Goal: Task Accomplishment & Management: Manage account settings

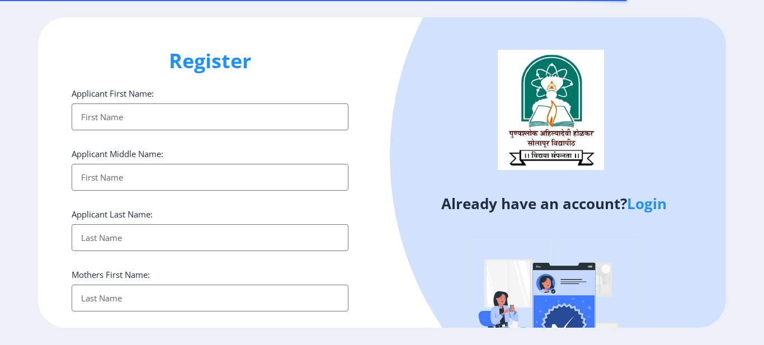
select select
click at [654, 204] on link "Login" at bounding box center [647, 203] width 40 height 20
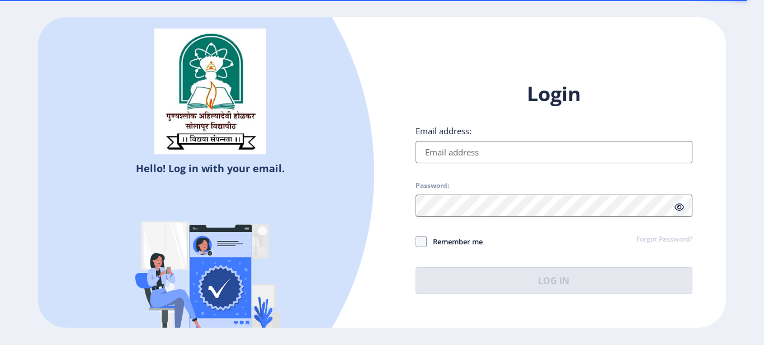
type input "[EMAIL_ADDRESS][DOMAIN_NAME]"
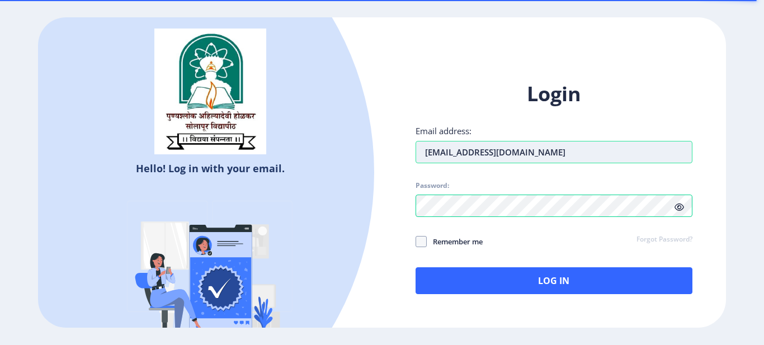
click at [455, 147] on input "[EMAIL_ADDRESS][DOMAIN_NAME]" at bounding box center [553, 152] width 277 height 22
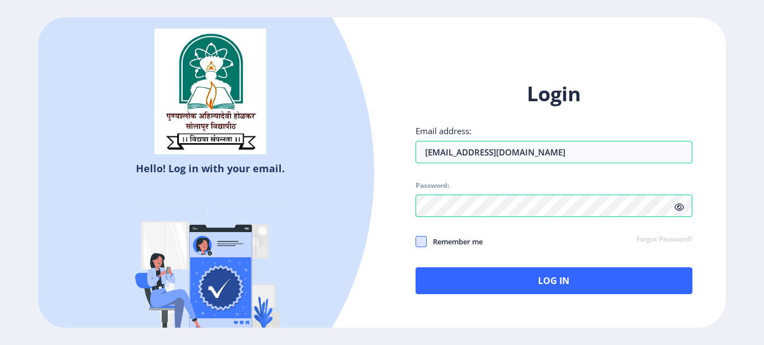
click at [420, 240] on span at bounding box center [420, 241] width 11 height 11
click at [416, 242] on input "Remember me" at bounding box center [415, 242] width 1 height 1
checkbox input "true"
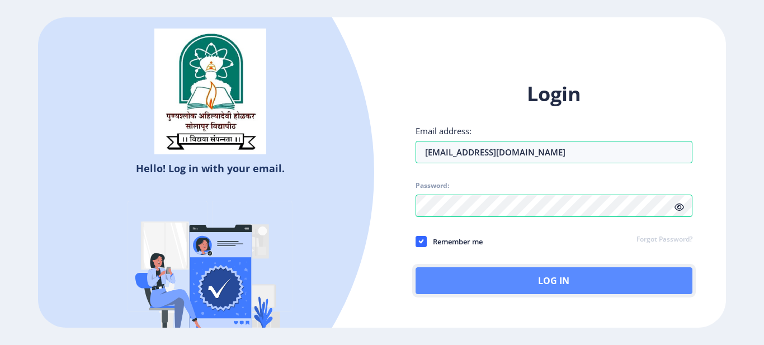
click at [488, 279] on button "Log In" at bounding box center [553, 280] width 277 height 27
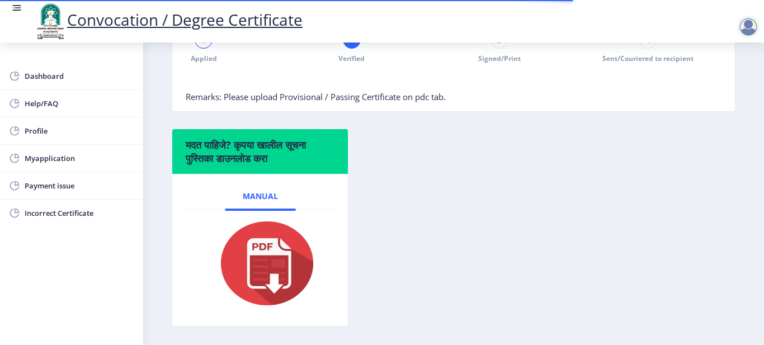
scroll to position [352, 0]
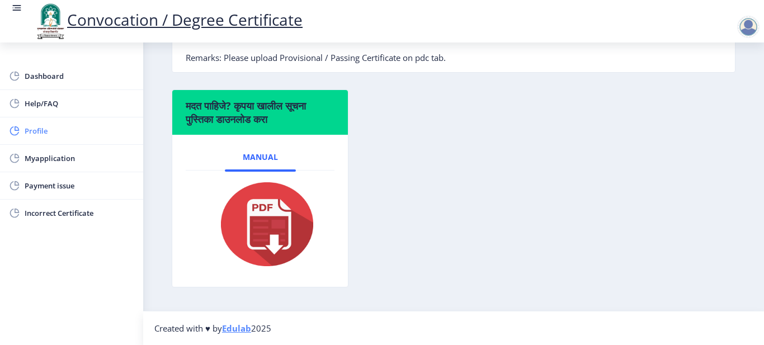
click at [39, 131] on span "Profile" at bounding box center [80, 130] width 110 height 13
select select
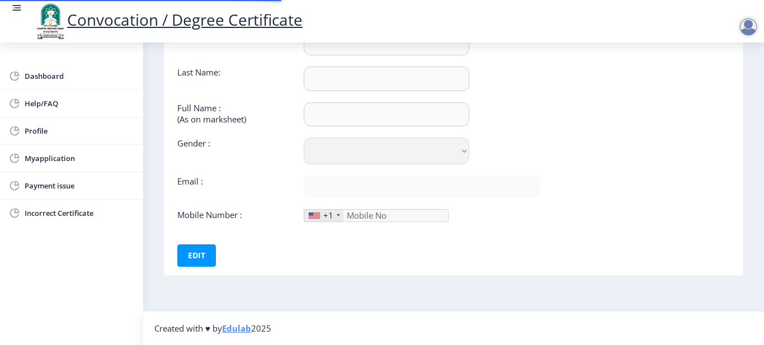
type input "Jyoti"
type input "Kulkarni"
type input "[PERSON_NAME] [PERSON_NAME]"
select select "[DEMOGRAPHIC_DATA]"
type input "[EMAIL_ADDRESS][DOMAIN_NAME]"
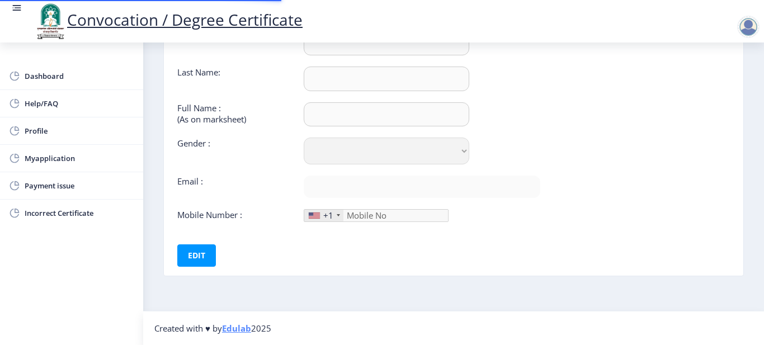
type input "9309849542"
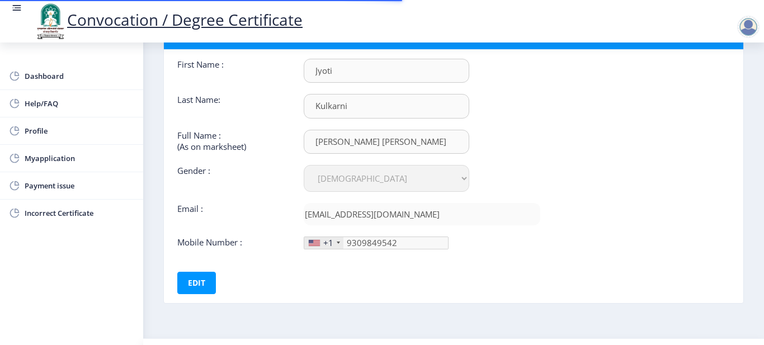
scroll to position [97, 0]
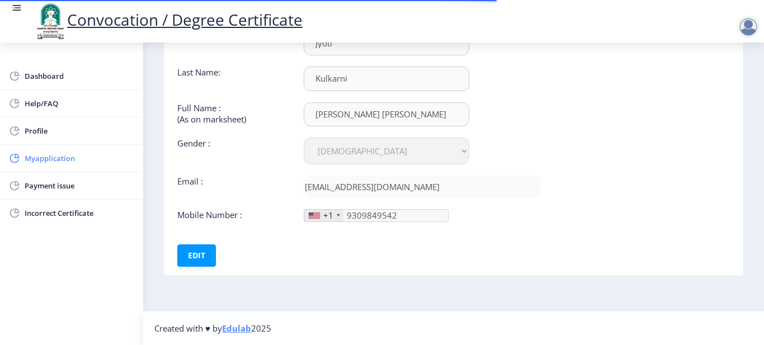
click at [51, 158] on span "Myapplication" at bounding box center [80, 158] width 110 height 13
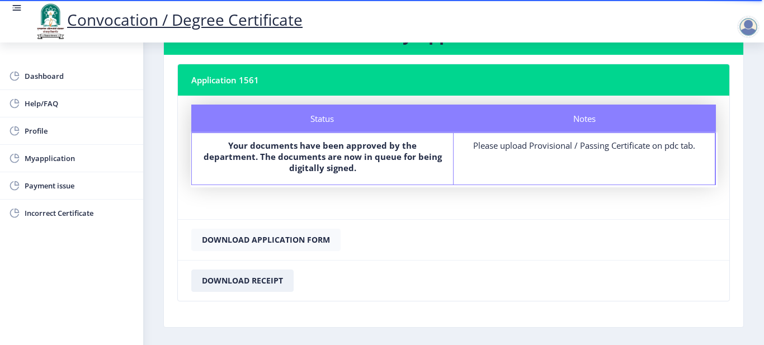
scroll to position [33, 0]
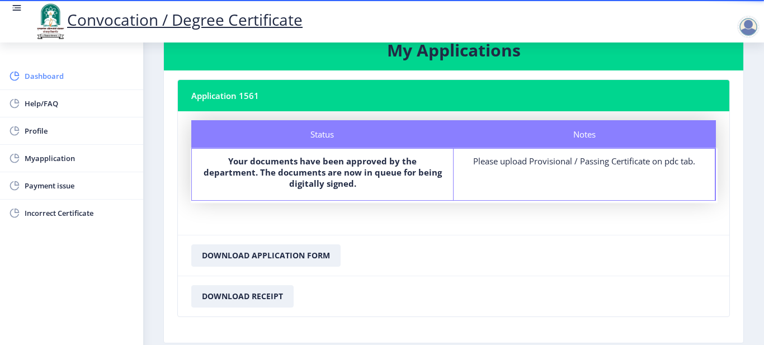
select select
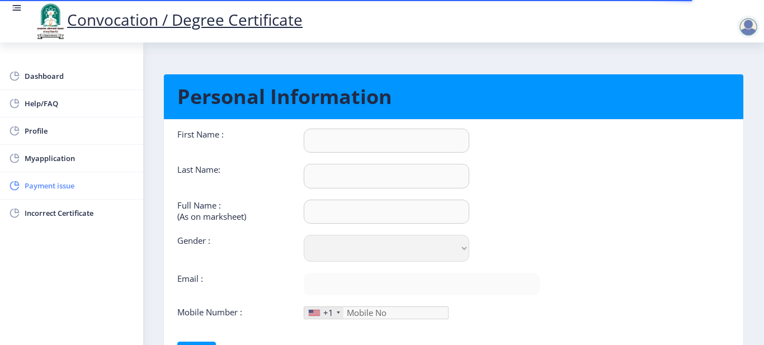
type input "Jyoti"
type input "Kulkarni"
type input "[PERSON_NAME] [PERSON_NAME]"
select select "[DEMOGRAPHIC_DATA]"
type input "[EMAIL_ADDRESS][DOMAIN_NAME]"
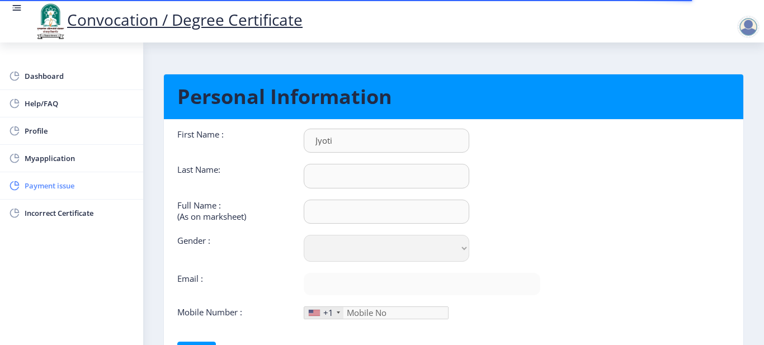
type input "9309849542"
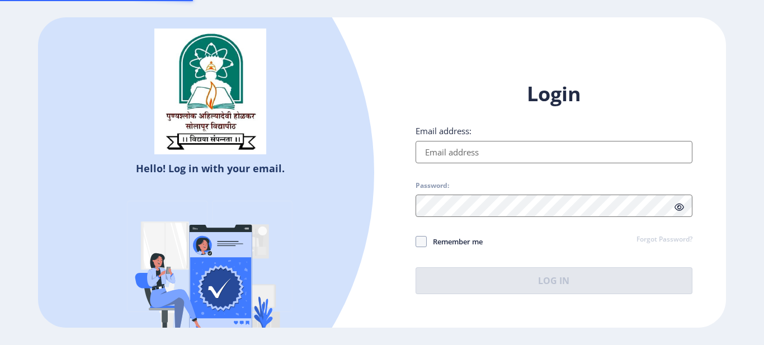
type input "[EMAIL_ADDRESS][DOMAIN_NAME]"
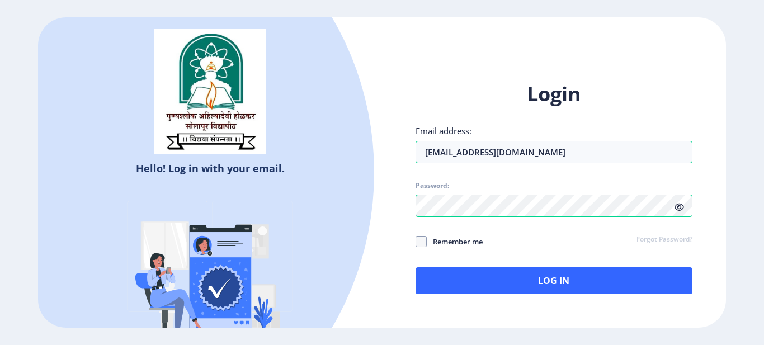
select select
